Goal: Find specific page/section: Find specific page/section

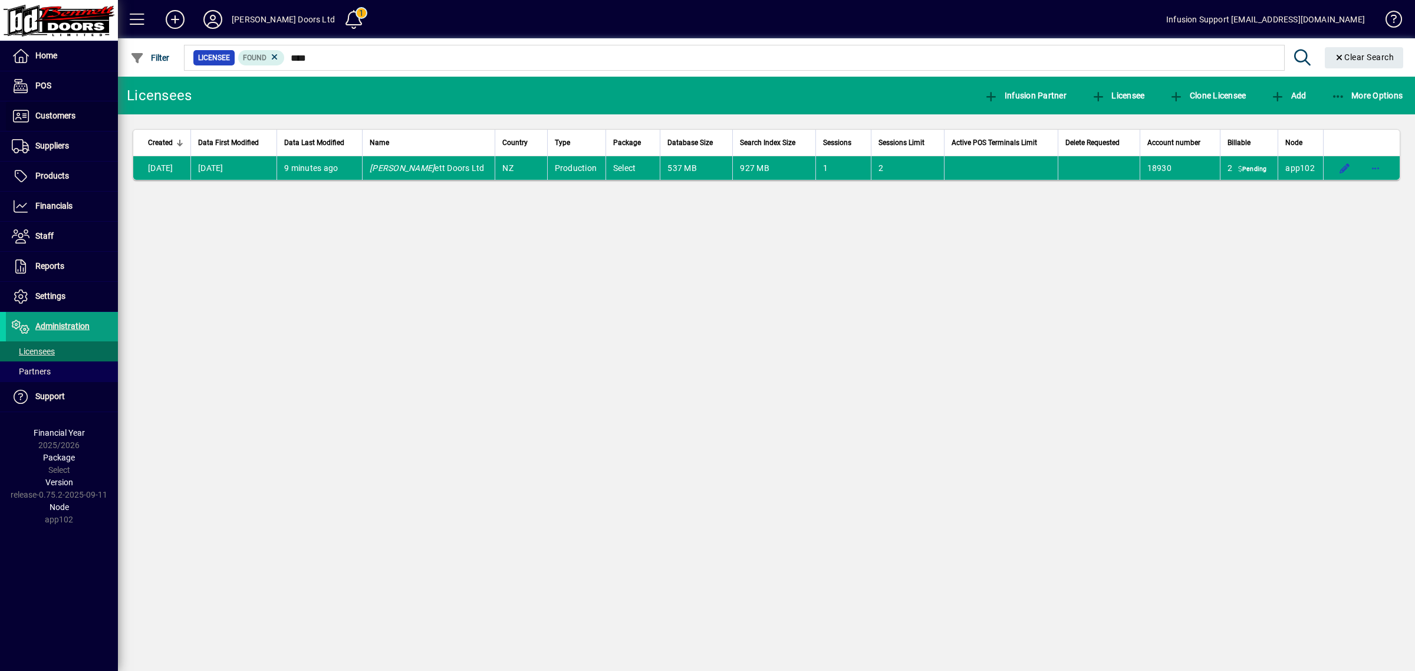
click at [57, 116] on span "Customers" at bounding box center [55, 115] width 40 height 9
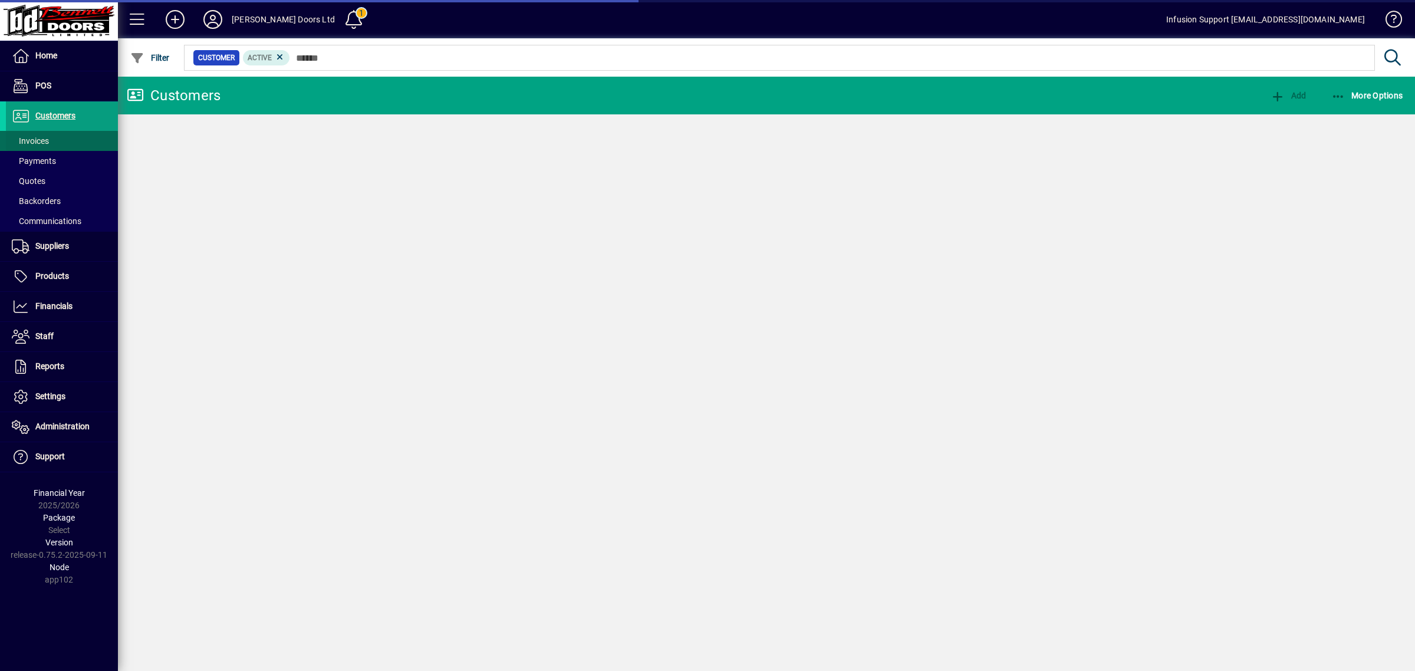
click at [44, 136] on span "Invoices" at bounding box center [30, 140] width 37 height 9
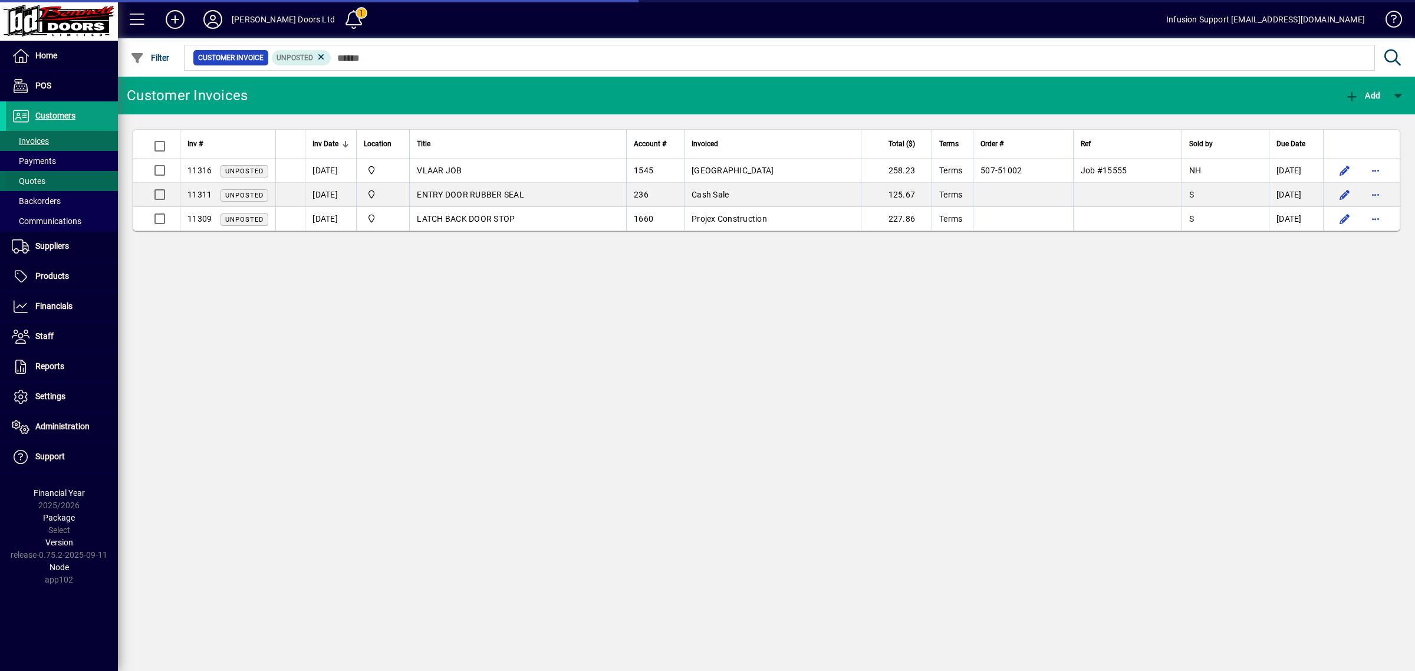
click at [42, 179] on span "Quotes" at bounding box center [29, 180] width 34 height 9
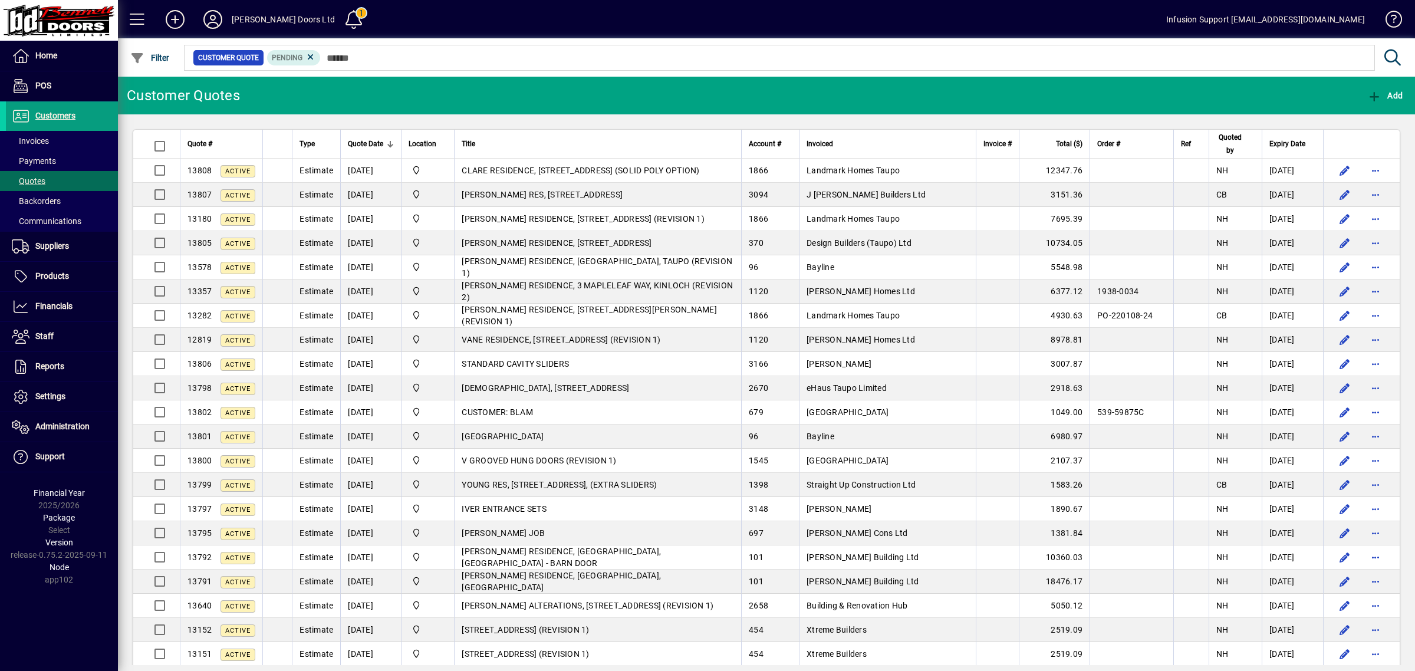
click at [527, 166] on span "CLARE RESIDENCE, [STREET_ADDRESS] (SOLID POLY OPTION)" at bounding box center [581, 170] width 238 height 9
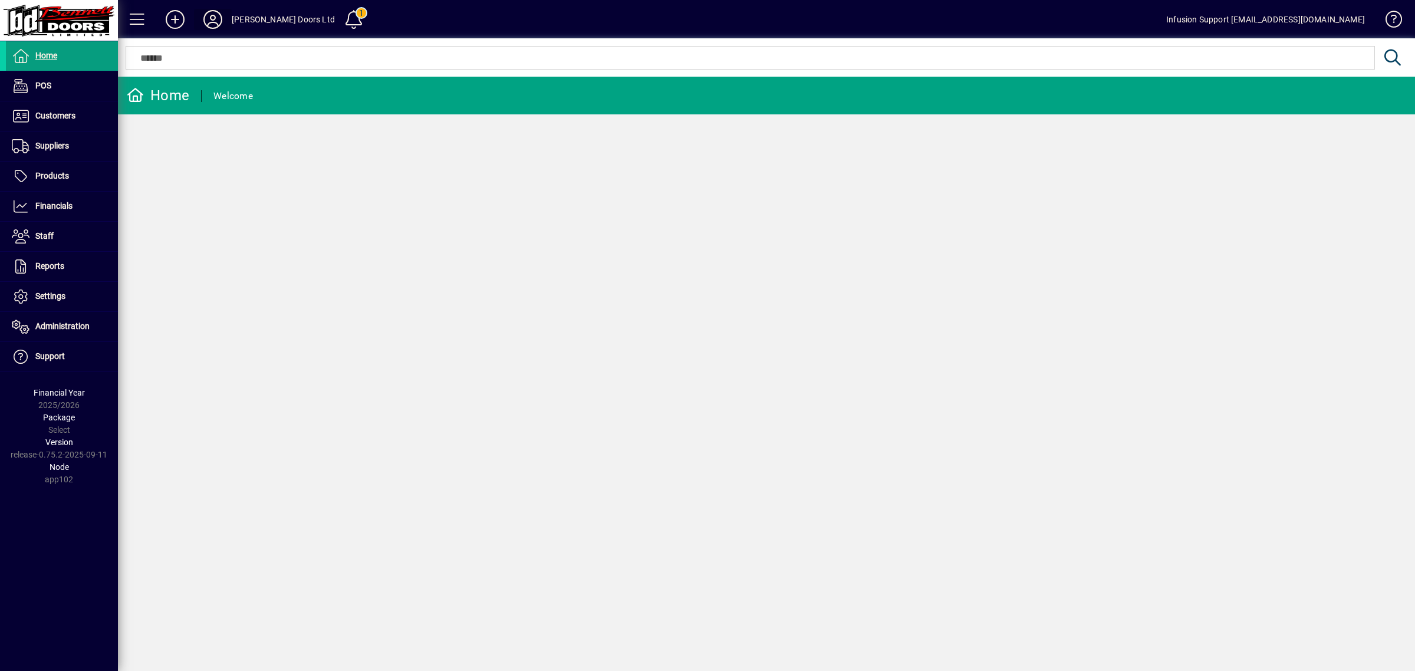
click at [218, 18] on icon at bounding box center [213, 19] width 24 height 19
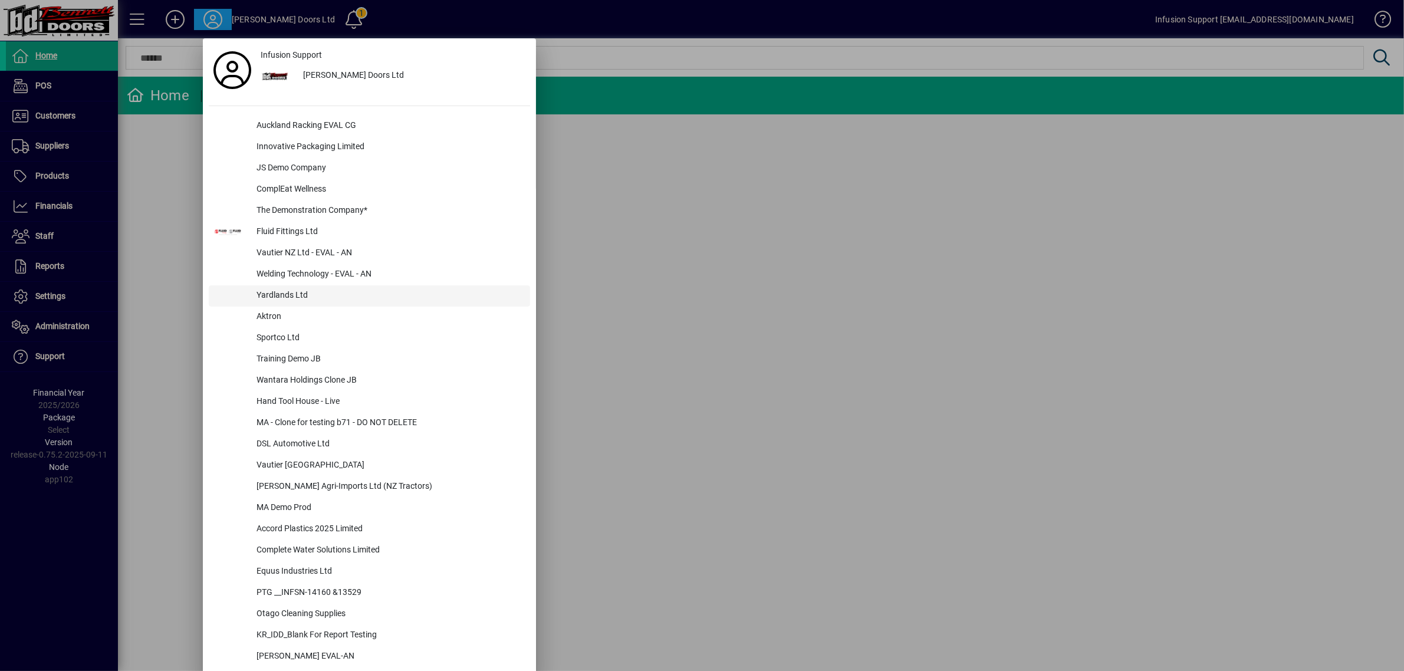
click at [287, 296] on div "Yardlands Ltd" at bounding box center [388, 295] width 283 height 21
